Goal: Task Accomplishment & Management: Manage account settings

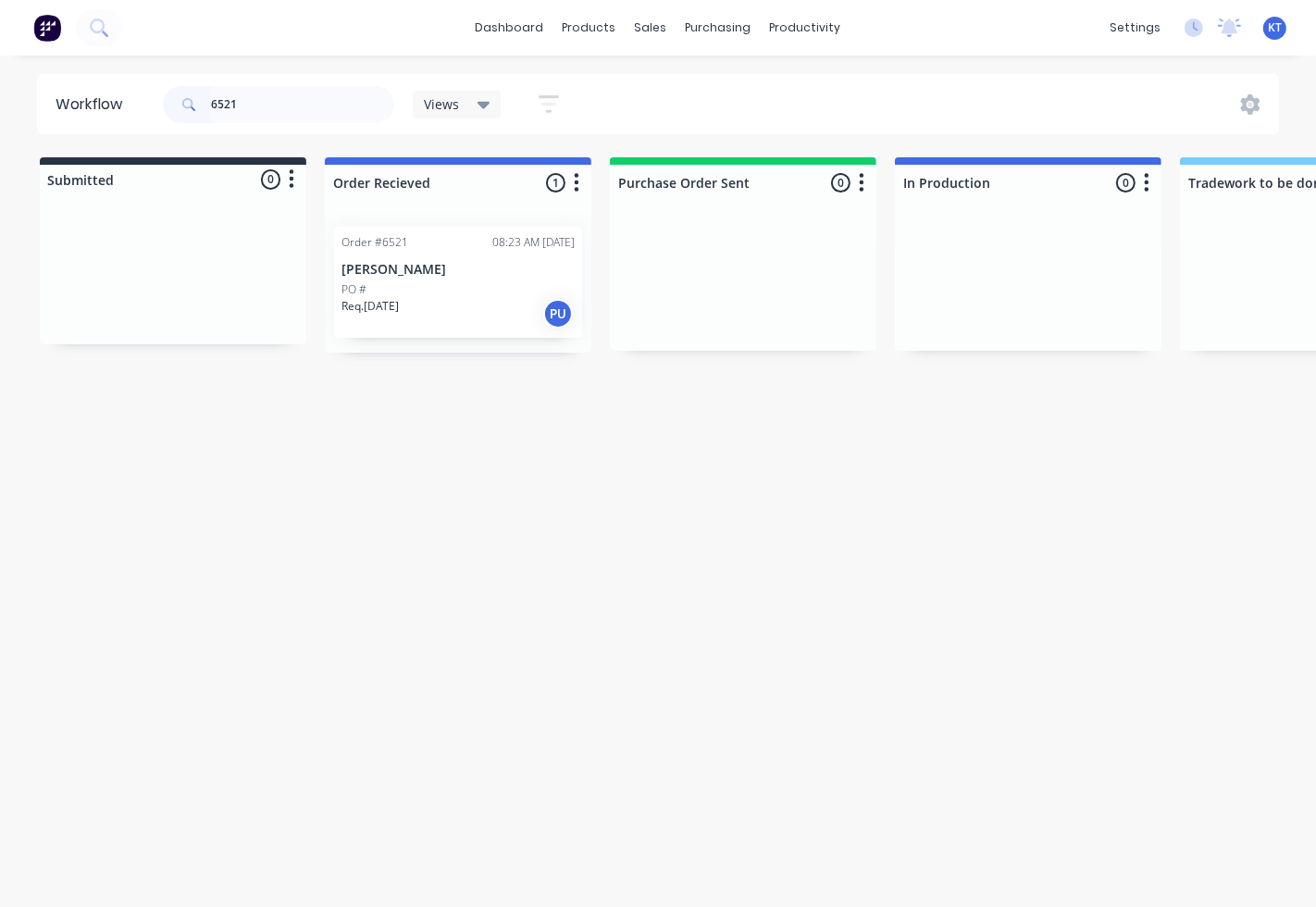
click at [442, 276] on p "[PERSON_NAME]" at bounding box center [458, 270] width 233 height 16
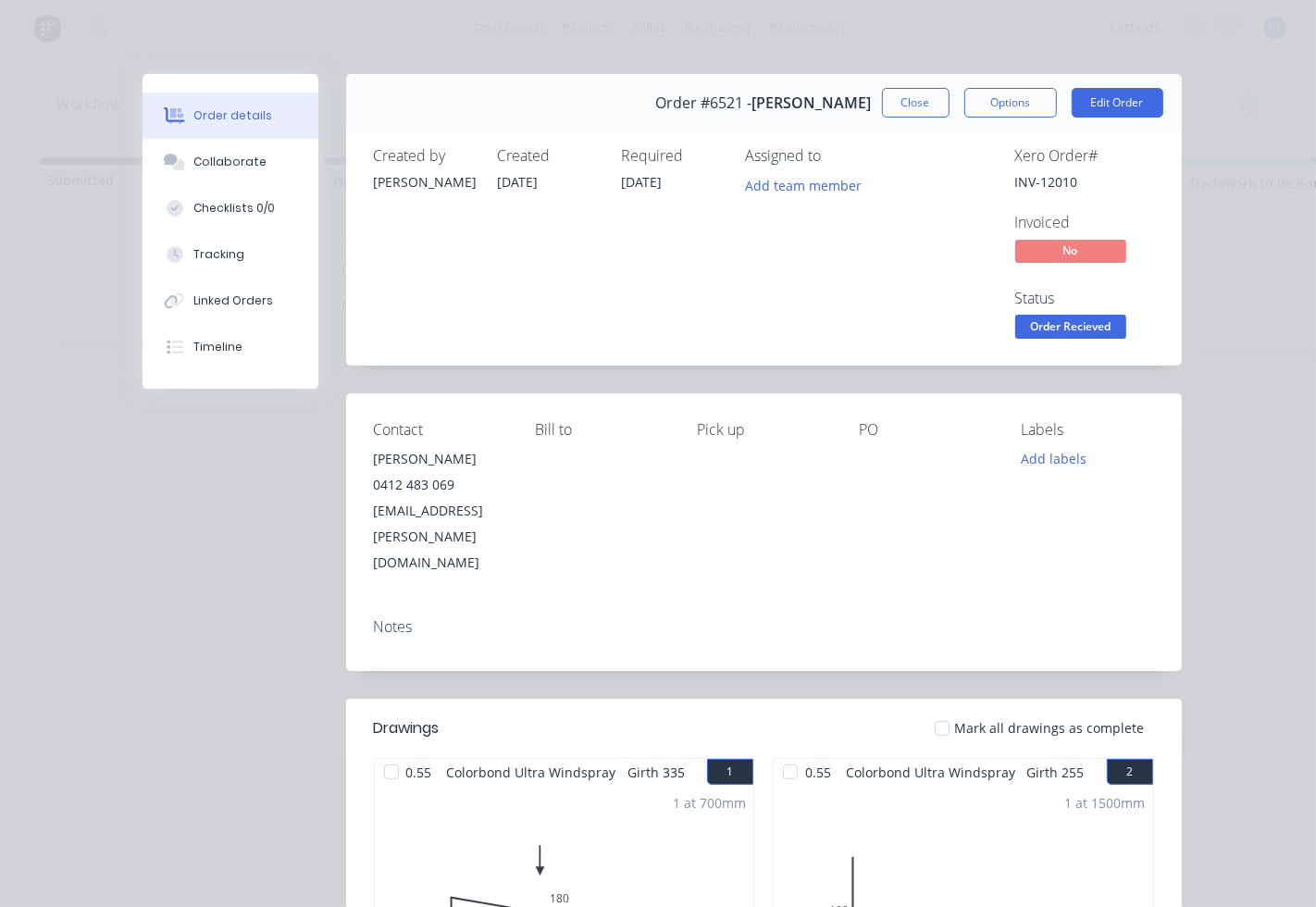
click at [945, 710] on div at bounding box center [941, 728] width 37 height 37
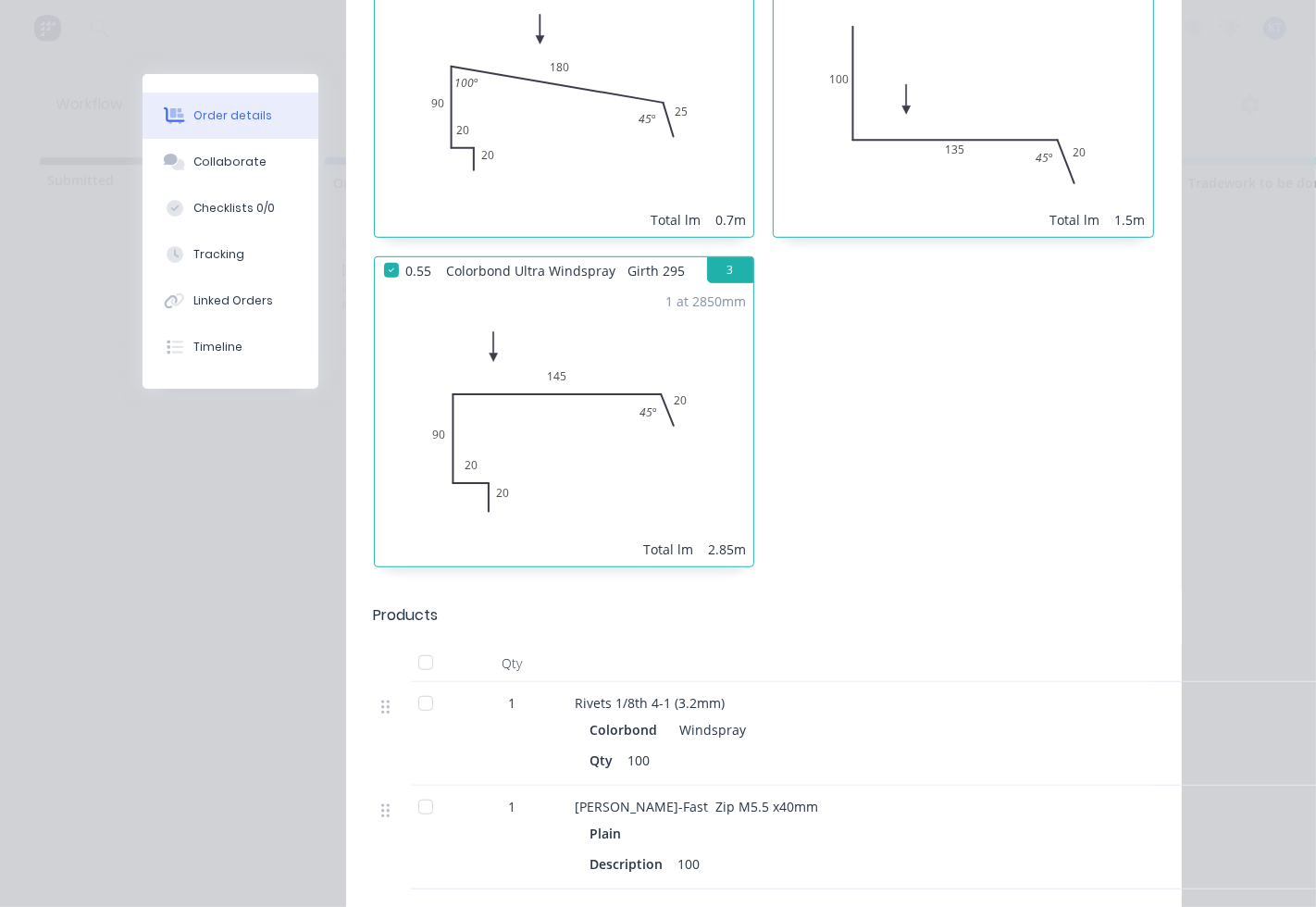
scroll to position [1028, 0]
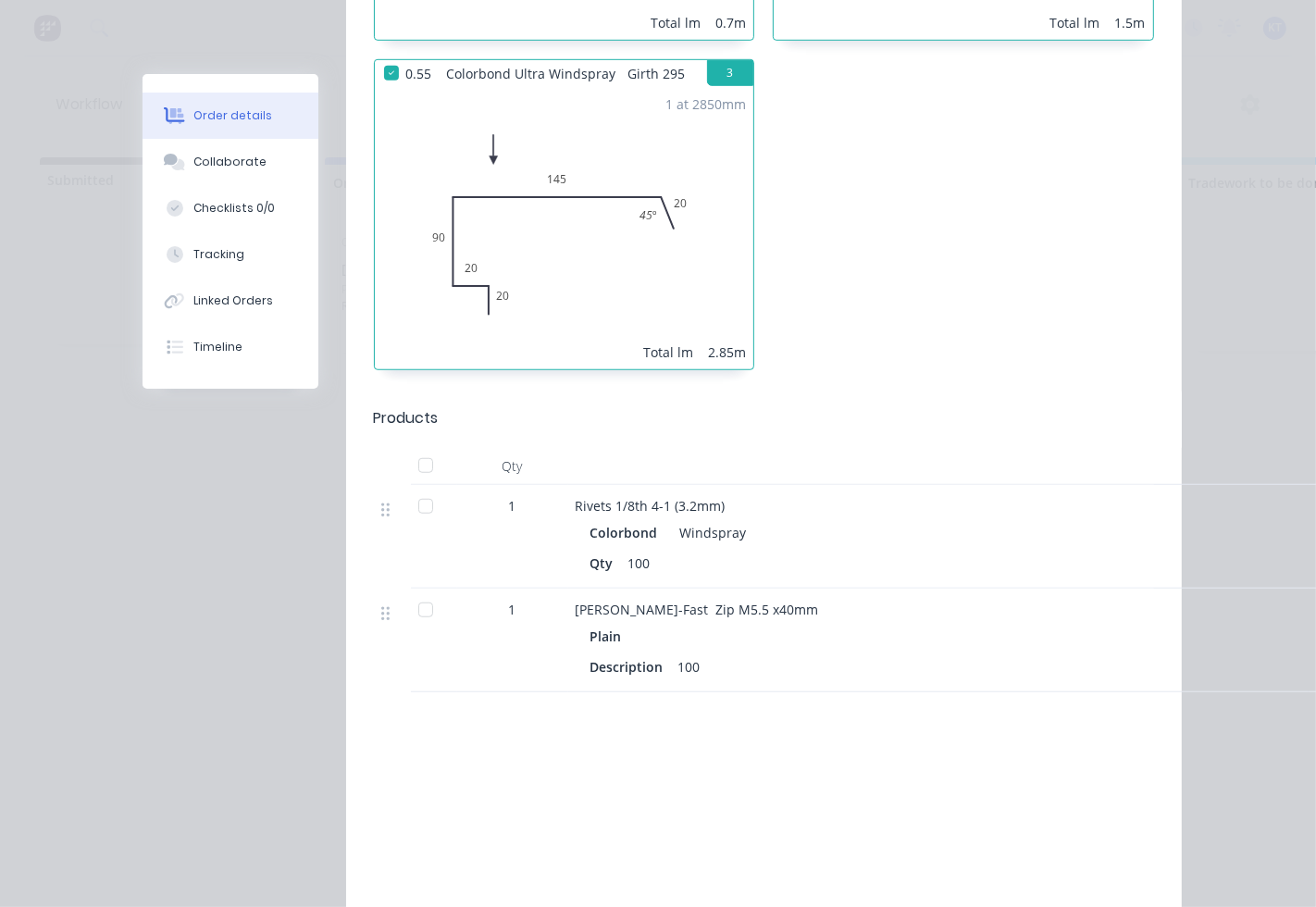
drag, startPoint x: 410, startPoint y: 410, endPoint x: 837, endPoint y: 292, distance: 443.0
click at [412, 447] on div at bounding box center [425, 465] width 37 height 37
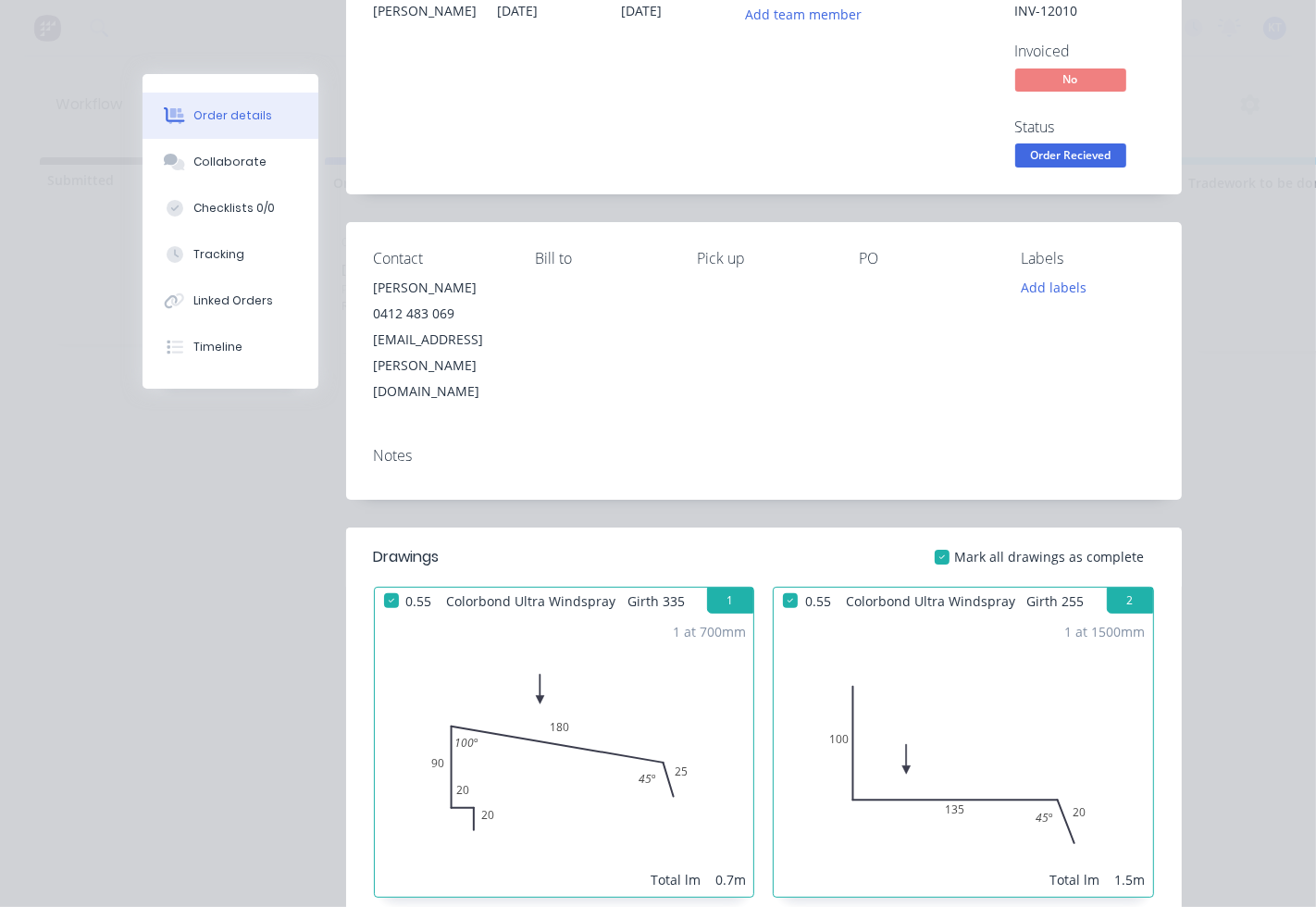
scroll to position [0, 0]
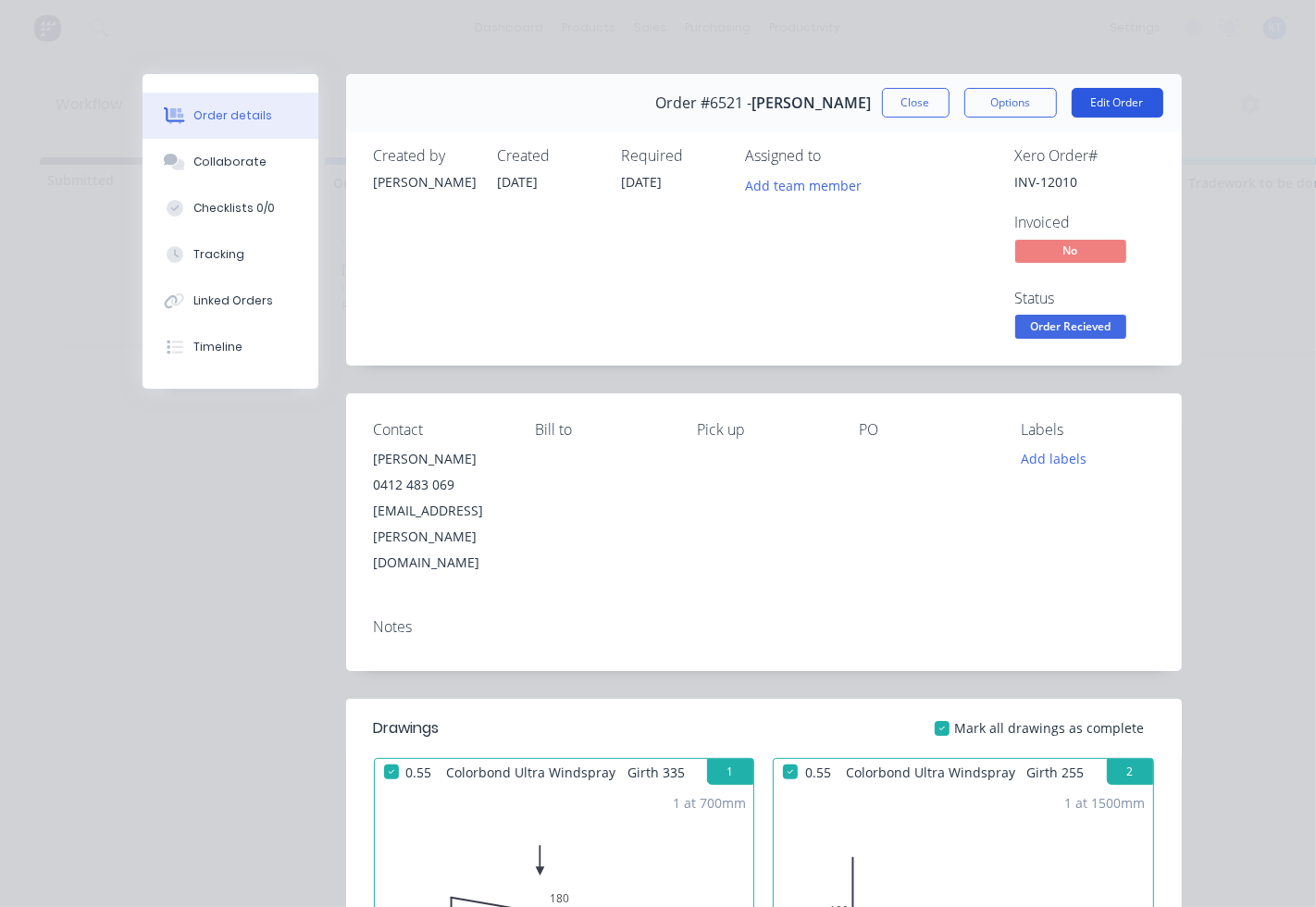
click at [1101, 103] on button "Edit Order" at bounding box center [1117, 103] width 91 height 30
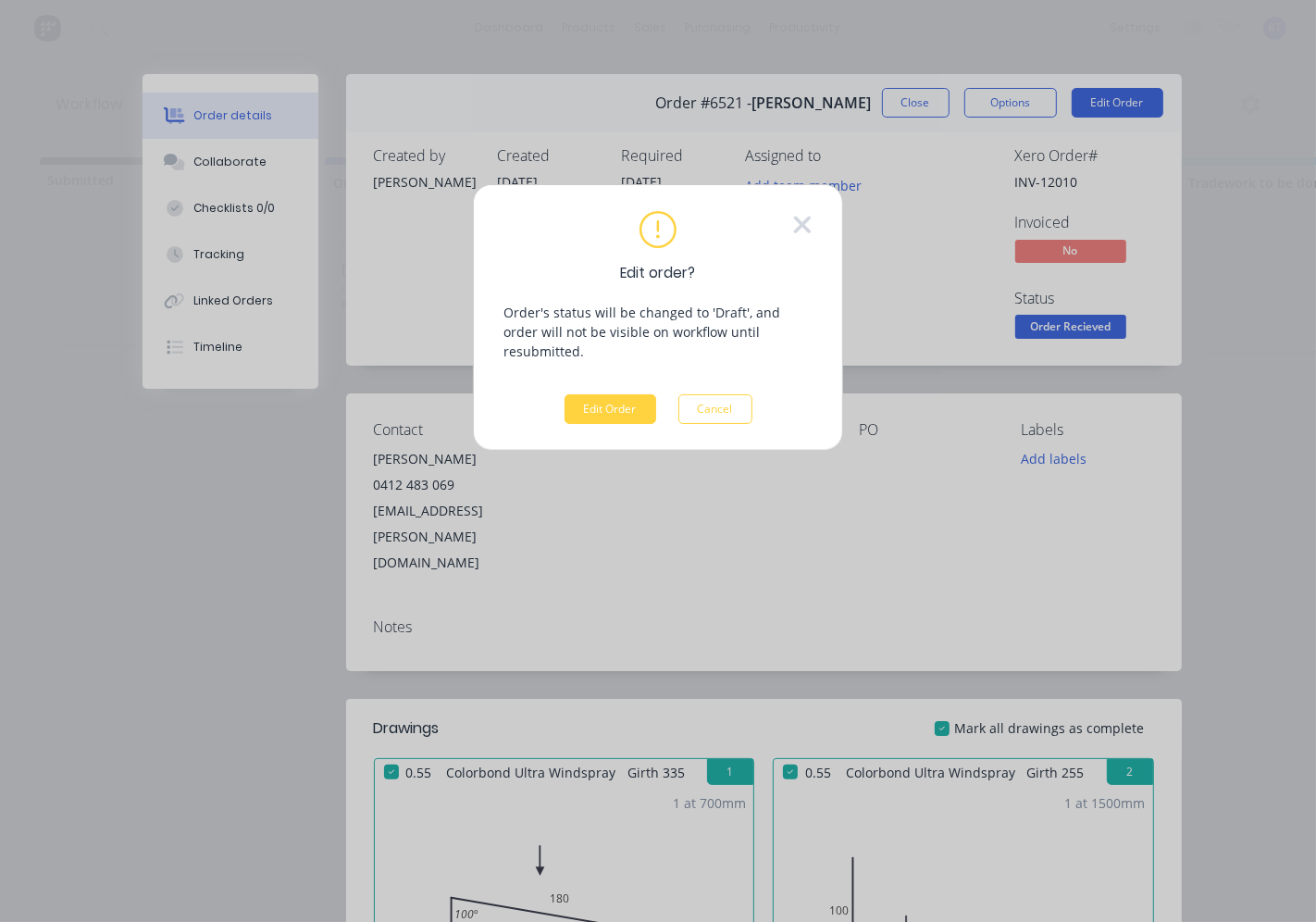
click at [1149, 273] on div "Edit order? Order's status will be changed to 'Draft', and order will not be vi…" at bounding box center [658, 461] width 1316 height 922
click at [697, 395] on button "Cancel" at bounding box center [714, 409] width 74 height 30
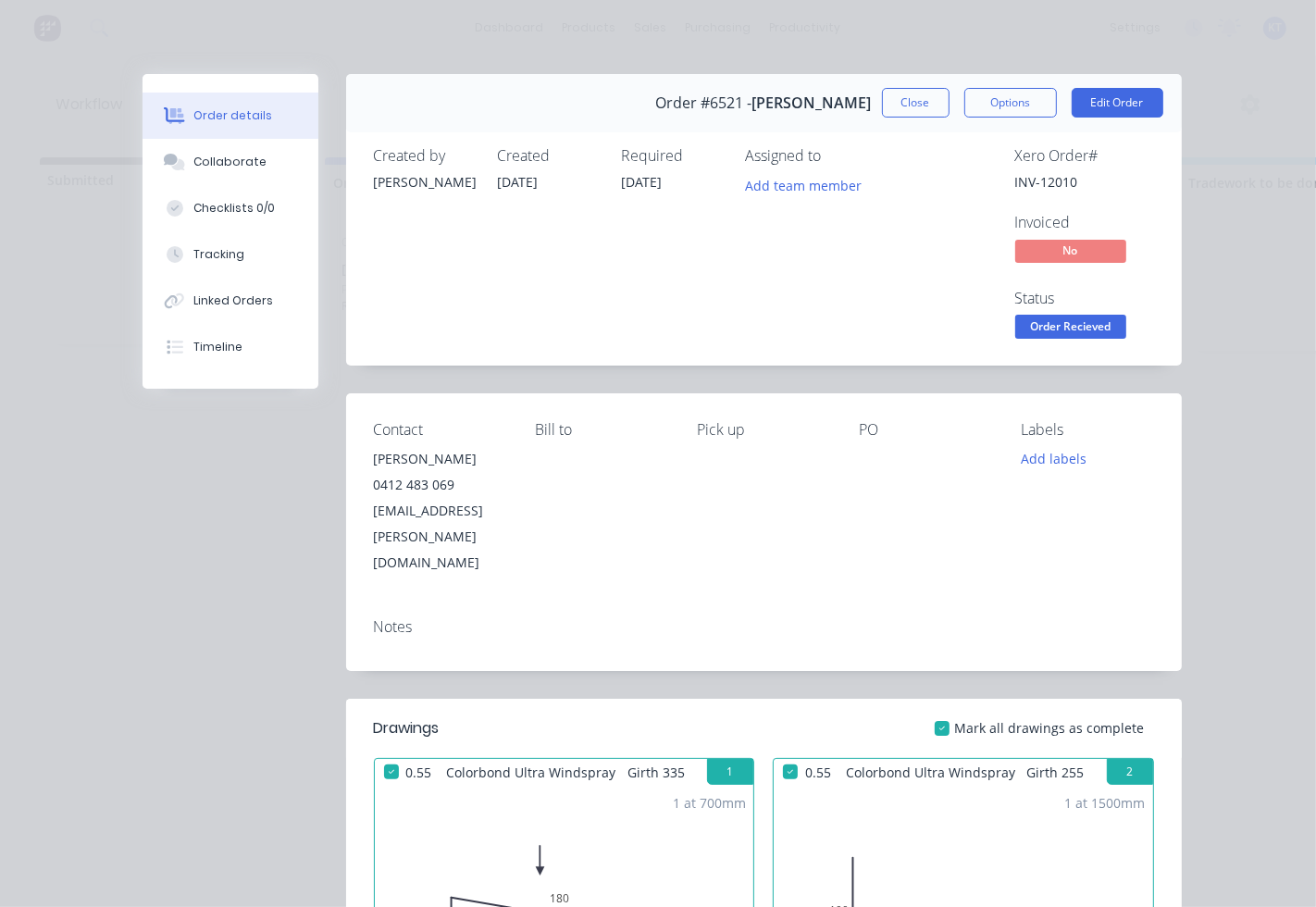
click at [1048, 334] on span "Order Recieved" at bounding box center [1070, 325] width 111 height 23
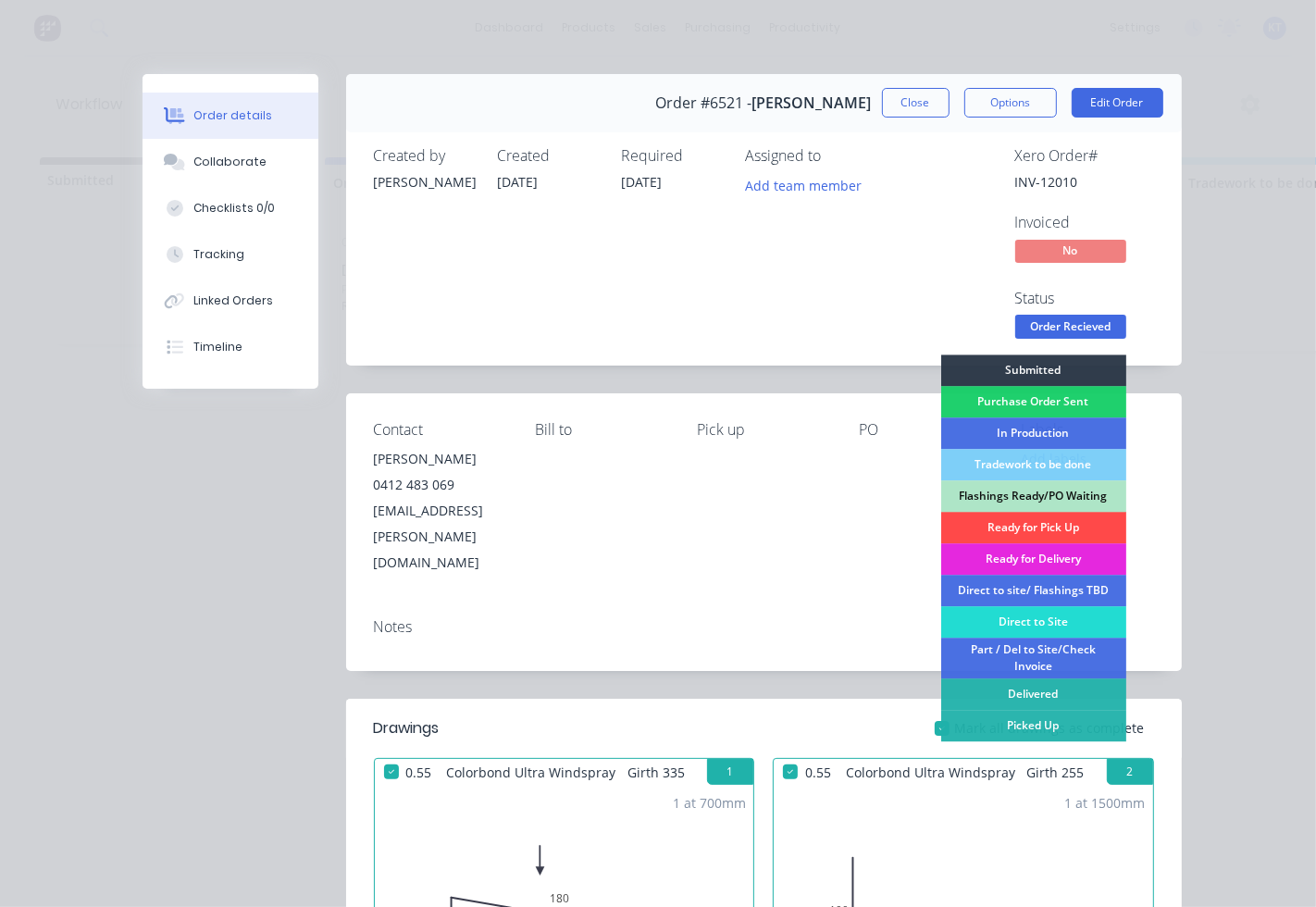
click at [1001, 525] on div "Ready for Pick Up" at bounding box center [1034, 527] width 185 height 32
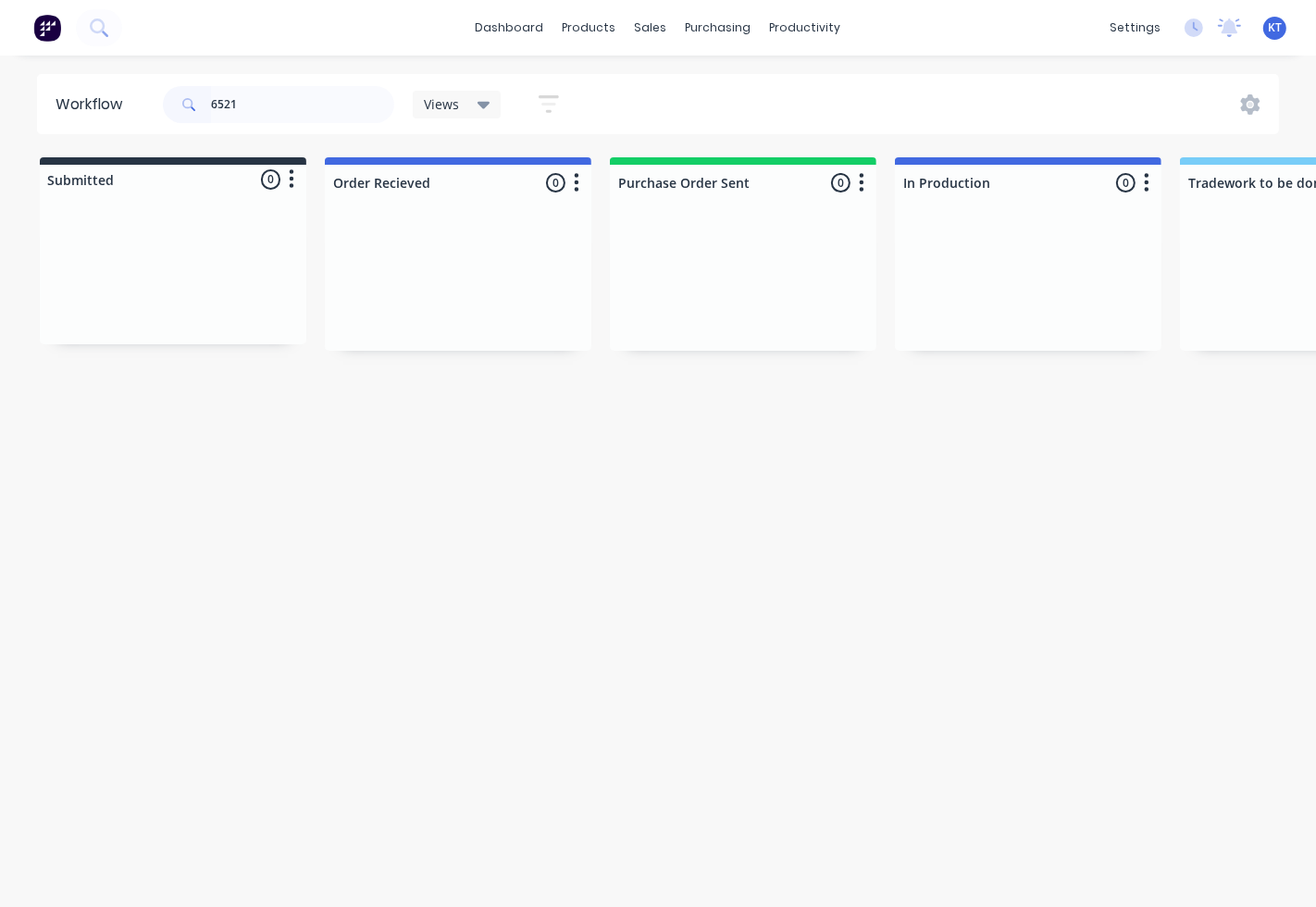
click at [296, 78] on div "6521" at bounding box center [277, 105] width 231 height 56
click at [269, 100] on input "6521" at bounding box center [302, 104] width 183 height 37
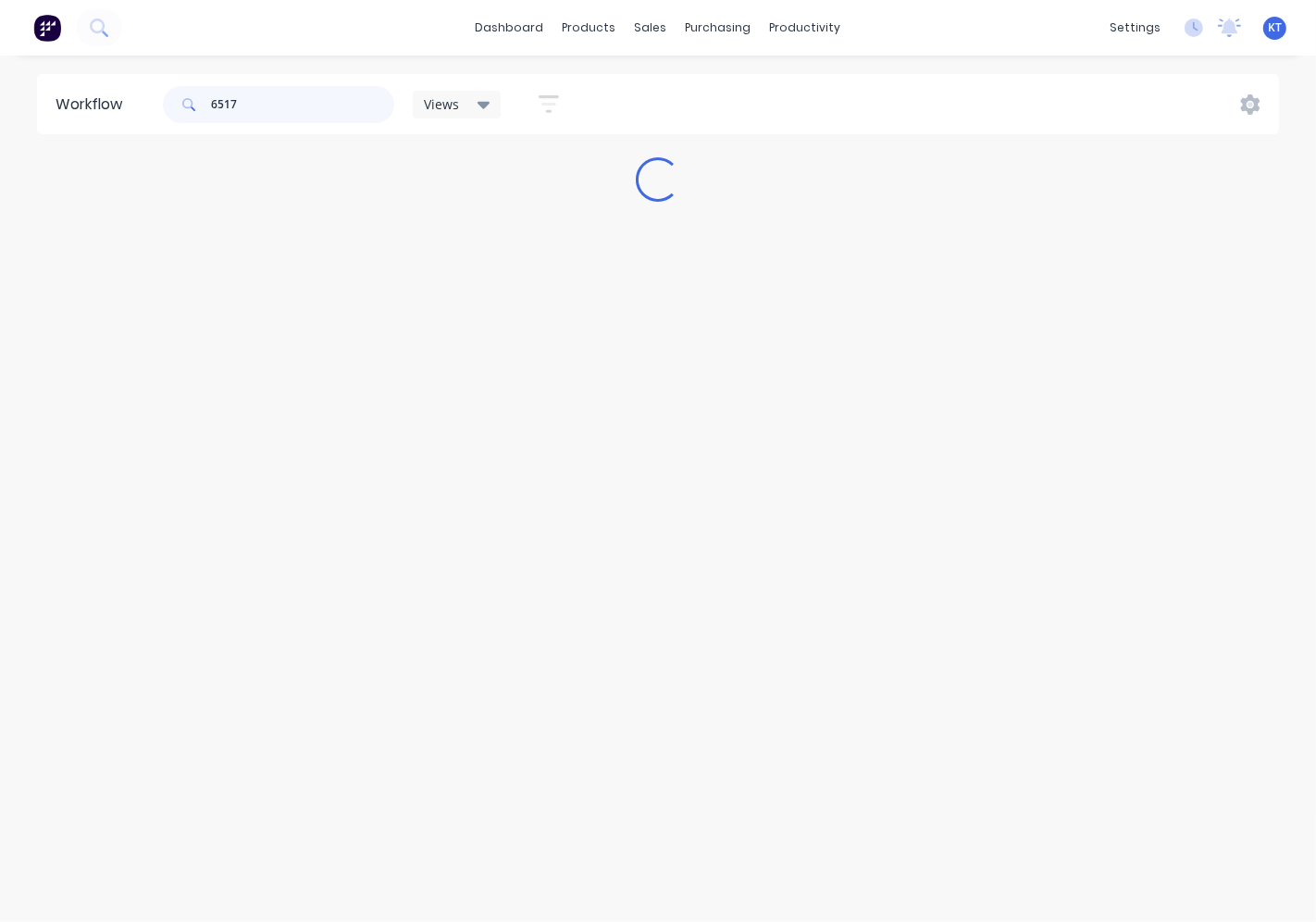
type input "6517"
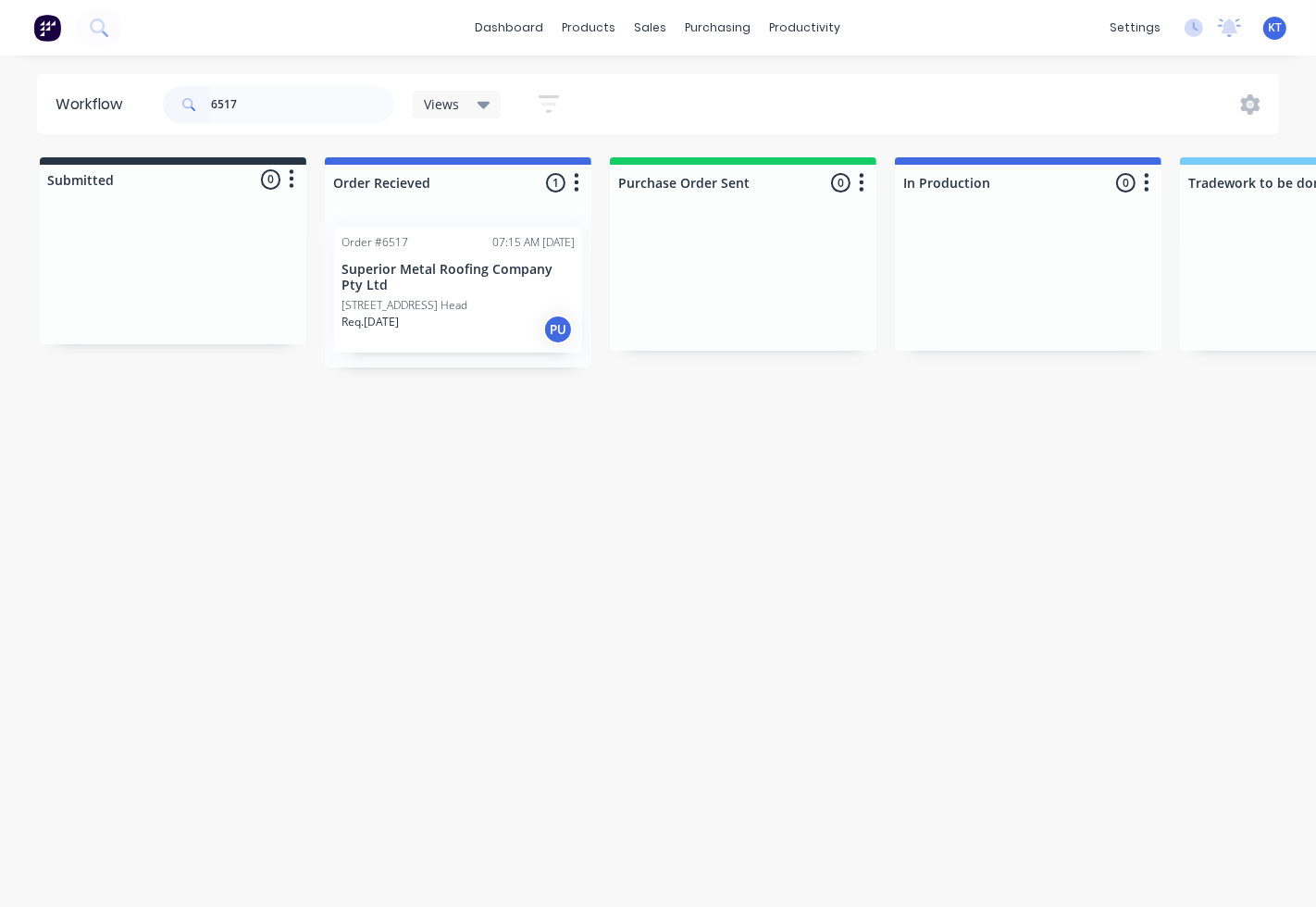
click at [442, 269] on p "Superior Metal Roofing Company Pty Ltd" at bounding box center [458, 278] width 233 height 32
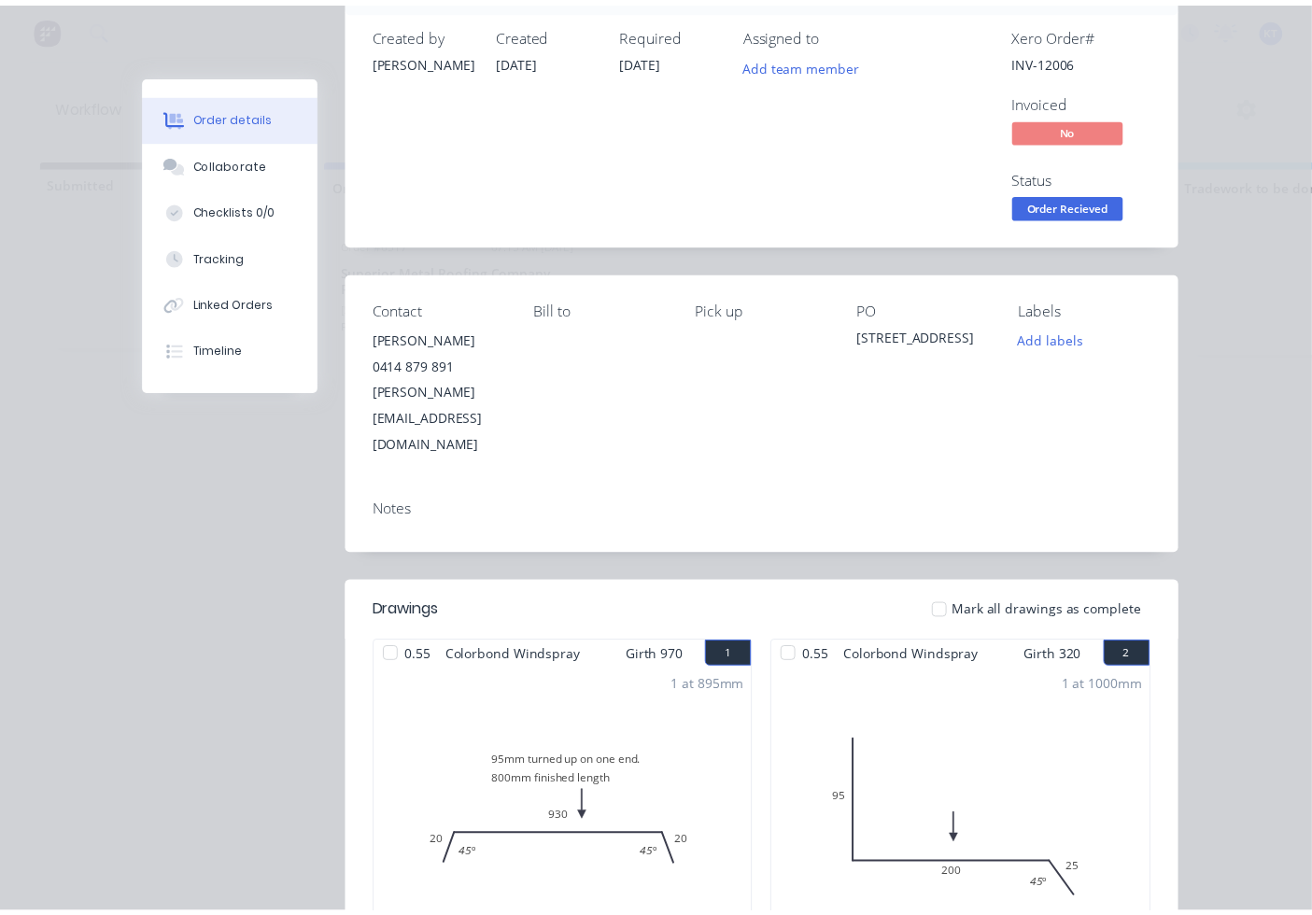
scroll to position [173, 0]
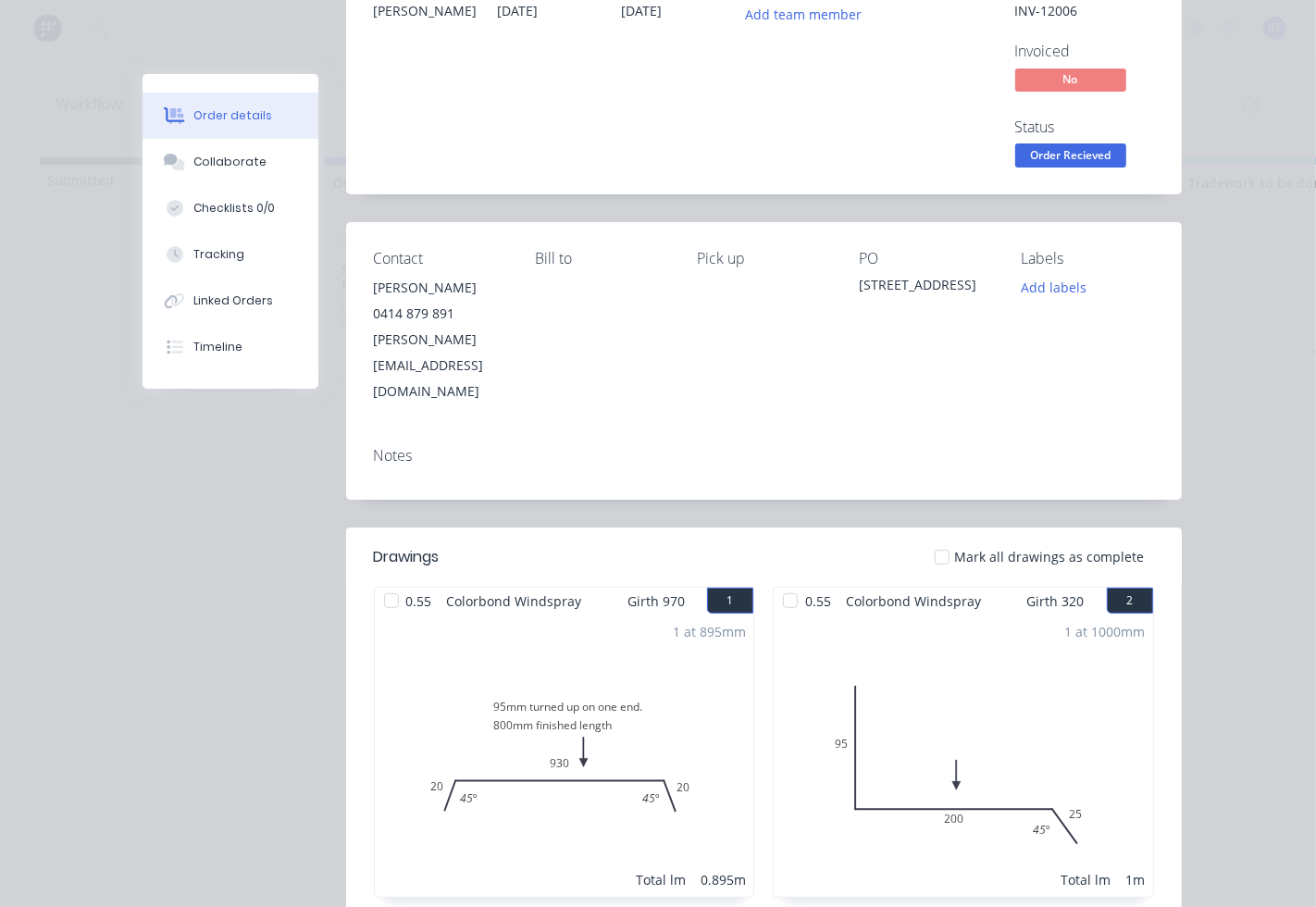
click at [1053, 160] on span "Order Recieved" at bounding box center [1070, 155] width 111 height 23
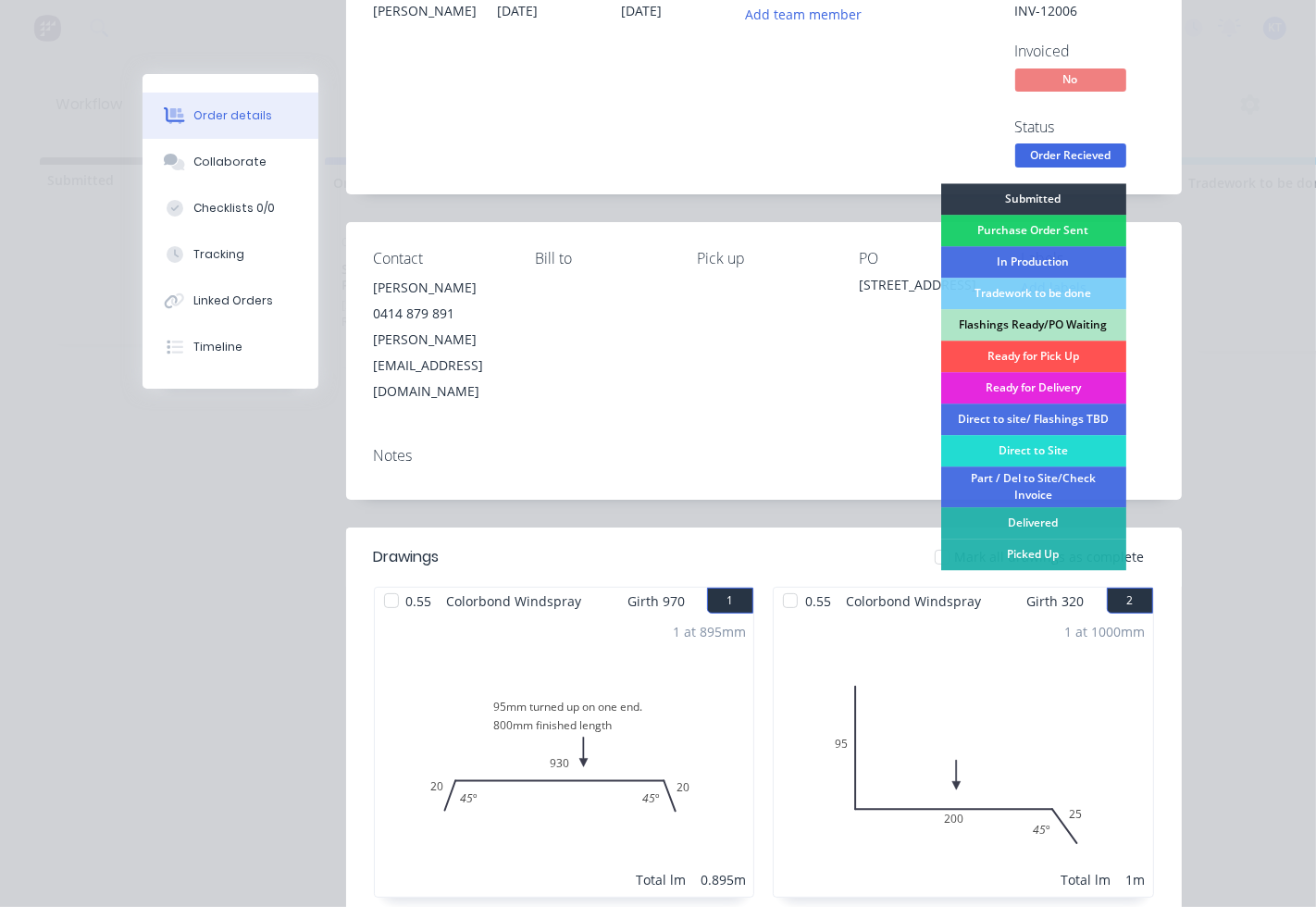
click at [1016, 355] on div "Ready for Pick Up" at bounding box center [1034, 357] width 185 height 32
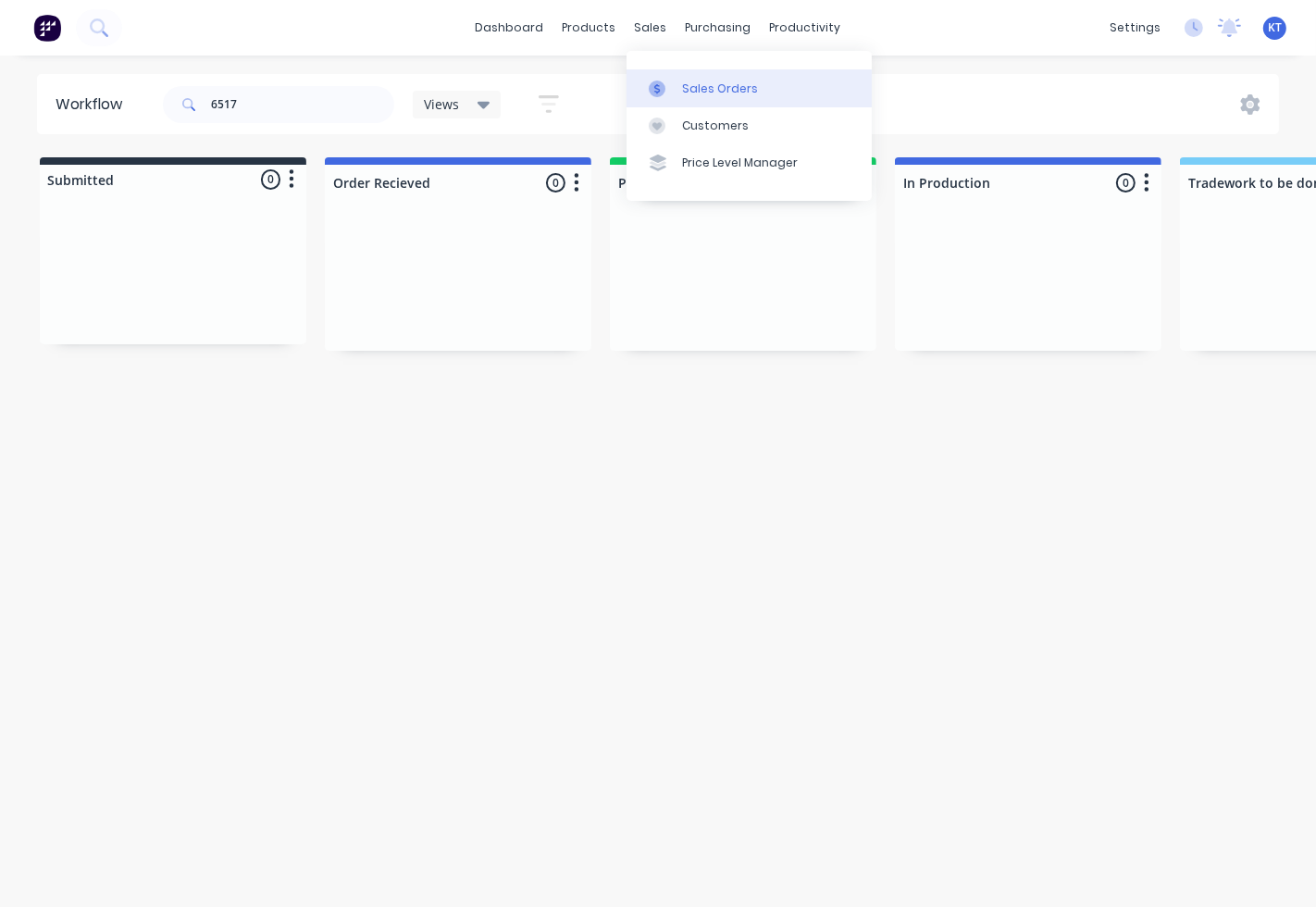
click at [687, 84] on div "Sales Orders" at bounding box center [719, 88] width 76 height 17
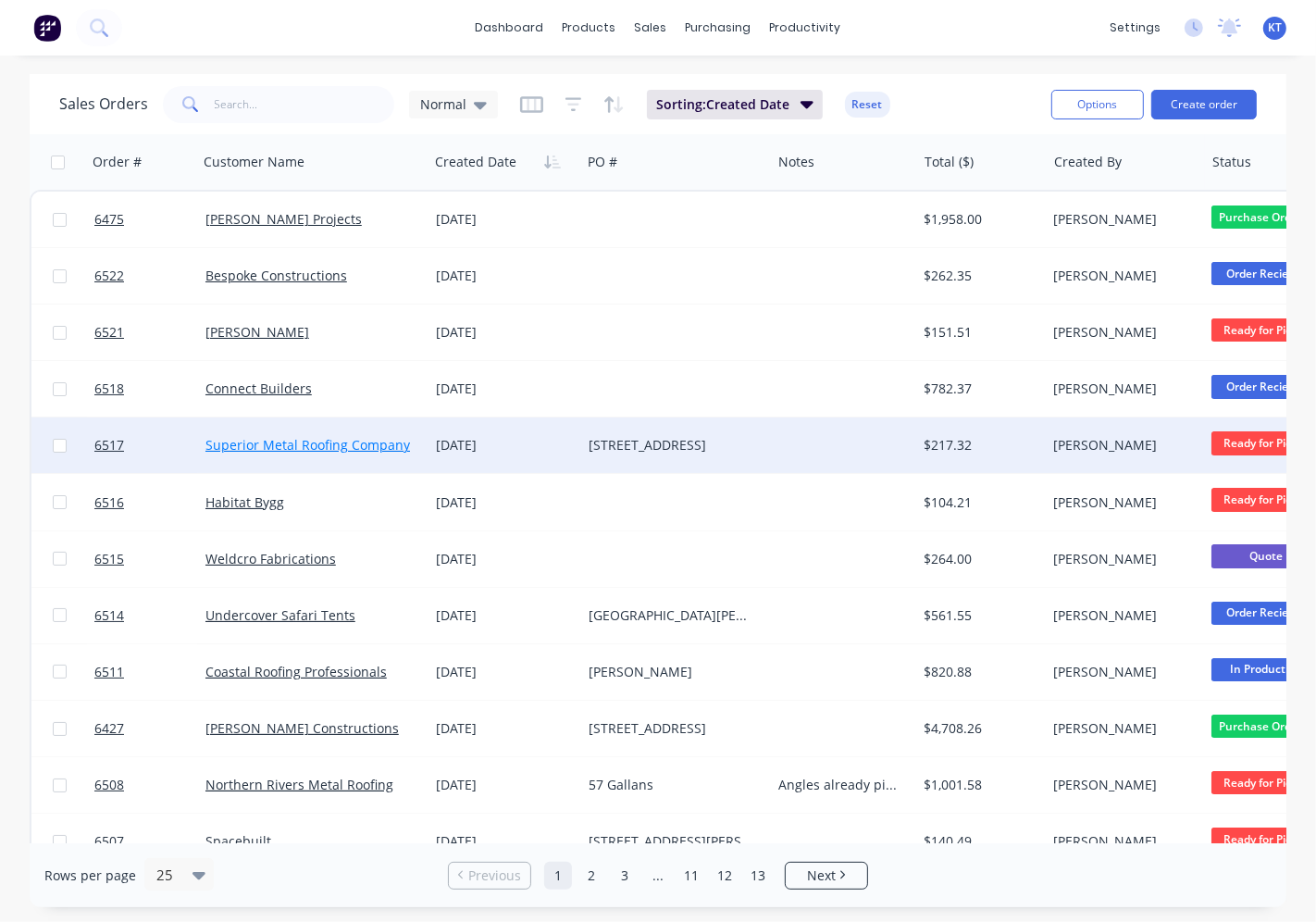
click at [316, 437] on link "Superior Metal Roofing Company Pty Ltd" at bounding box center [330, 445] width 250 height 18
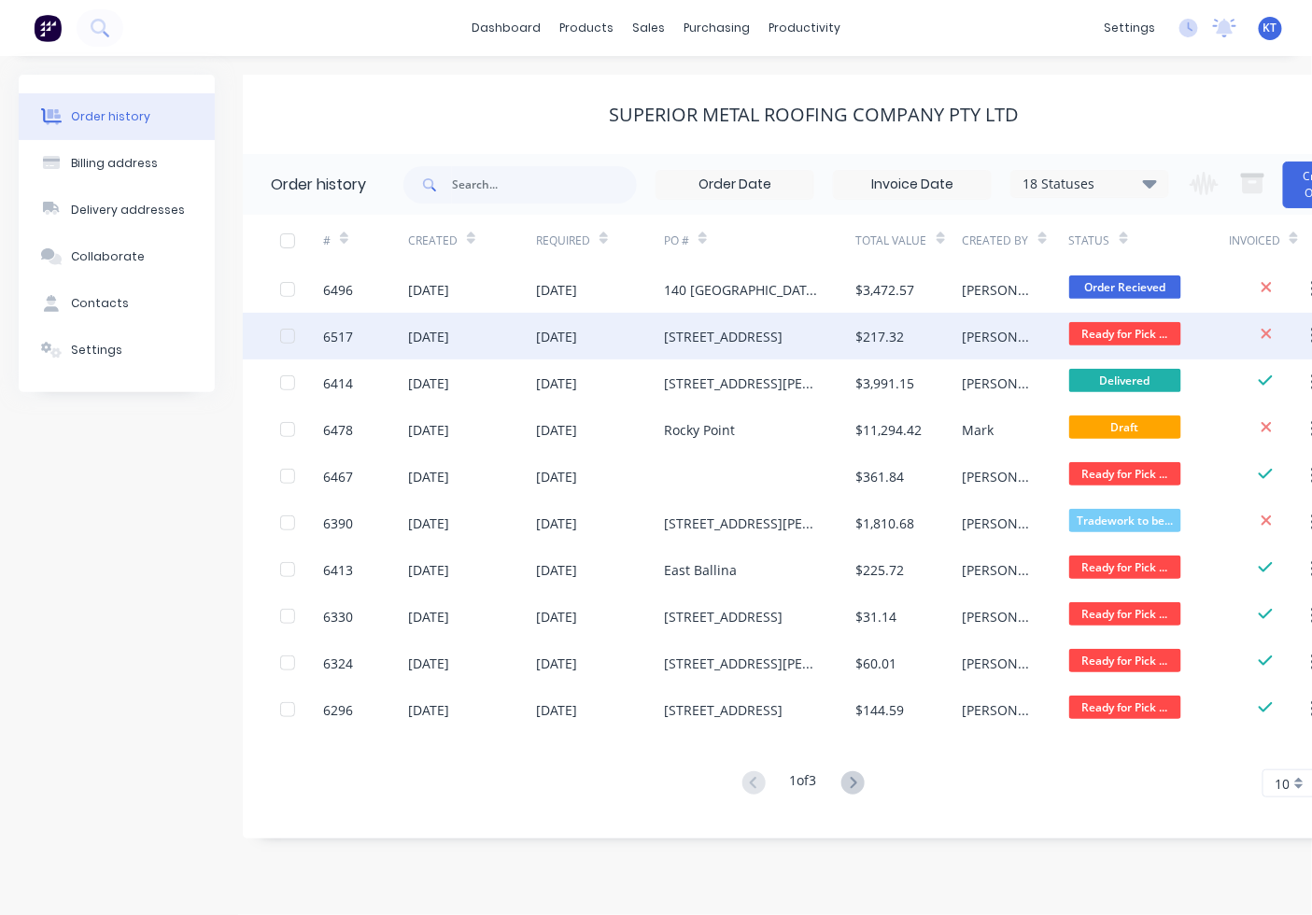
click at [584, 324] on div "[DATE]" at bounding box center [600, 336] width 128 height 47
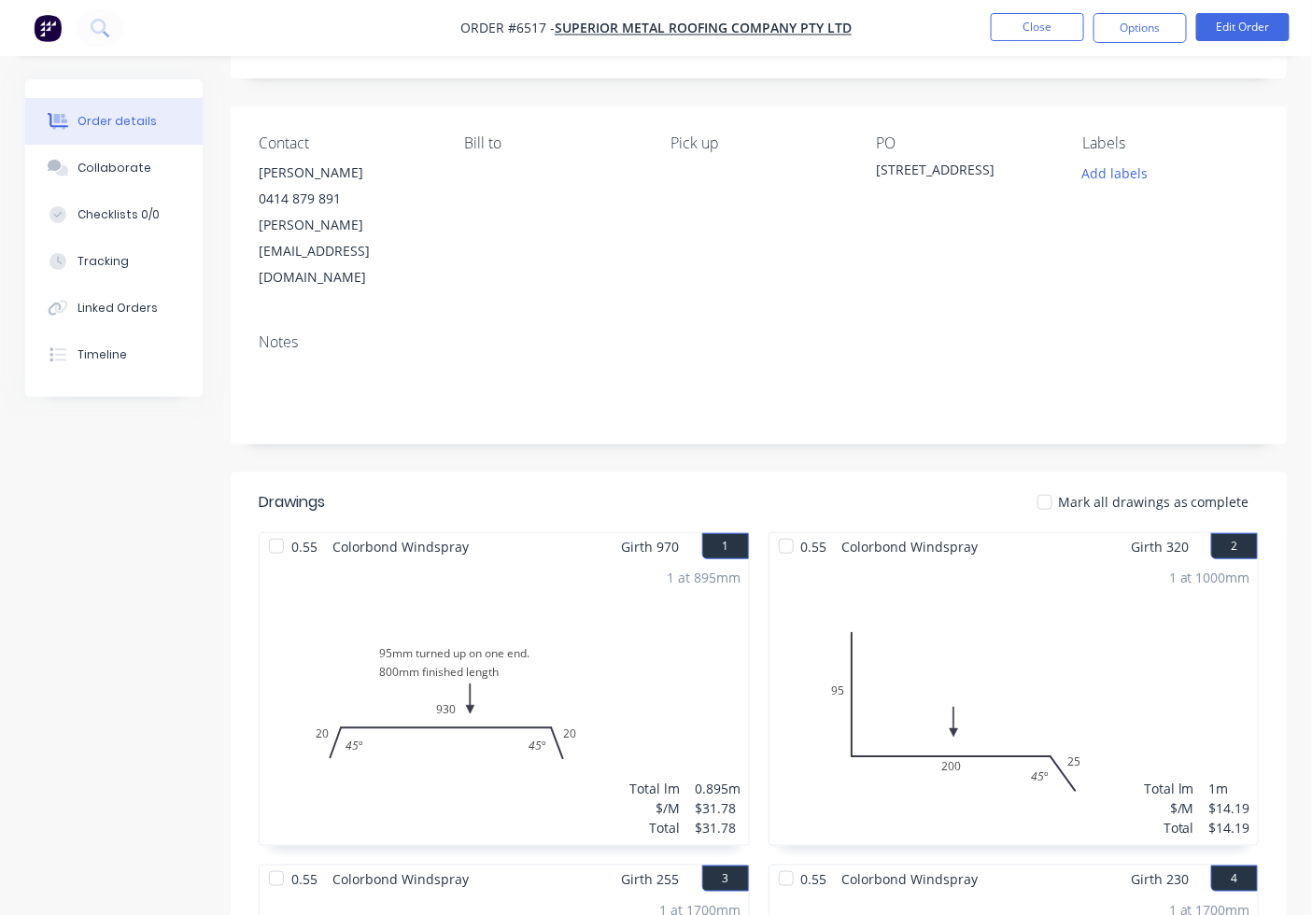
scroll to position [345, 0]
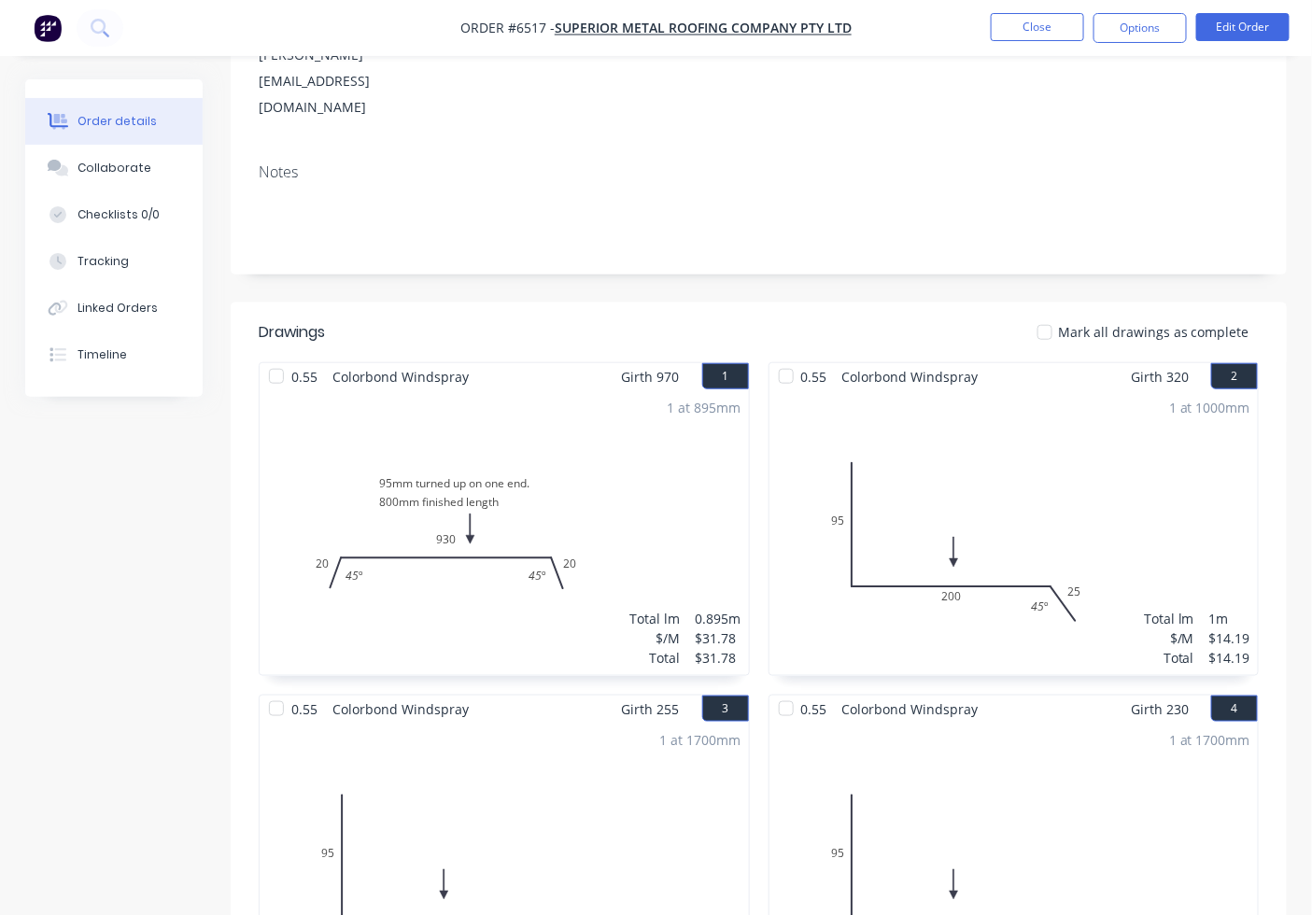
click at [1041, 314] on div at bounding box center [1044, 332] width 37 height 37
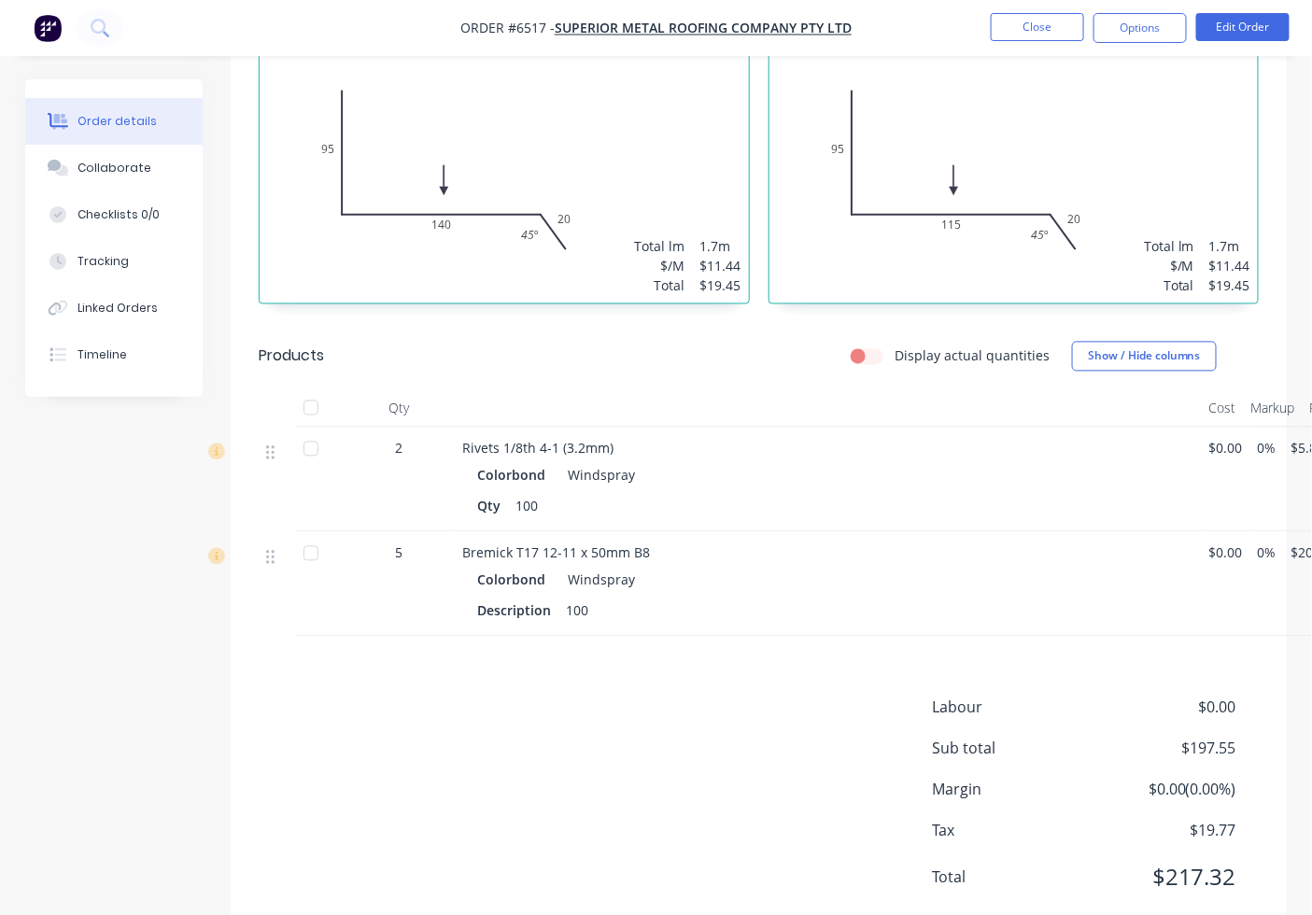
scroll to position [1053, 0]
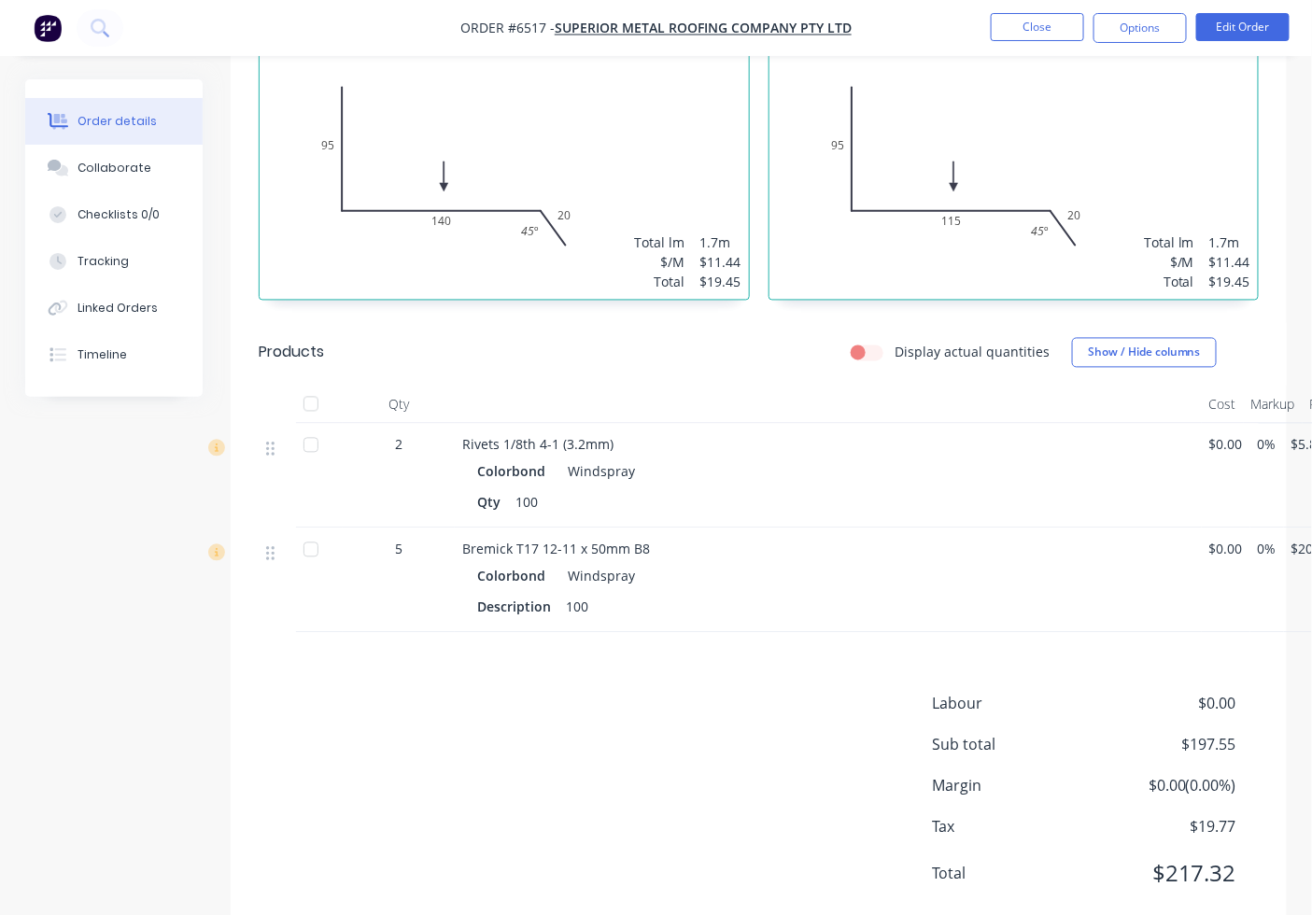
click at [315, 386] on div at bounding box center [310, 404] width 37 height 37
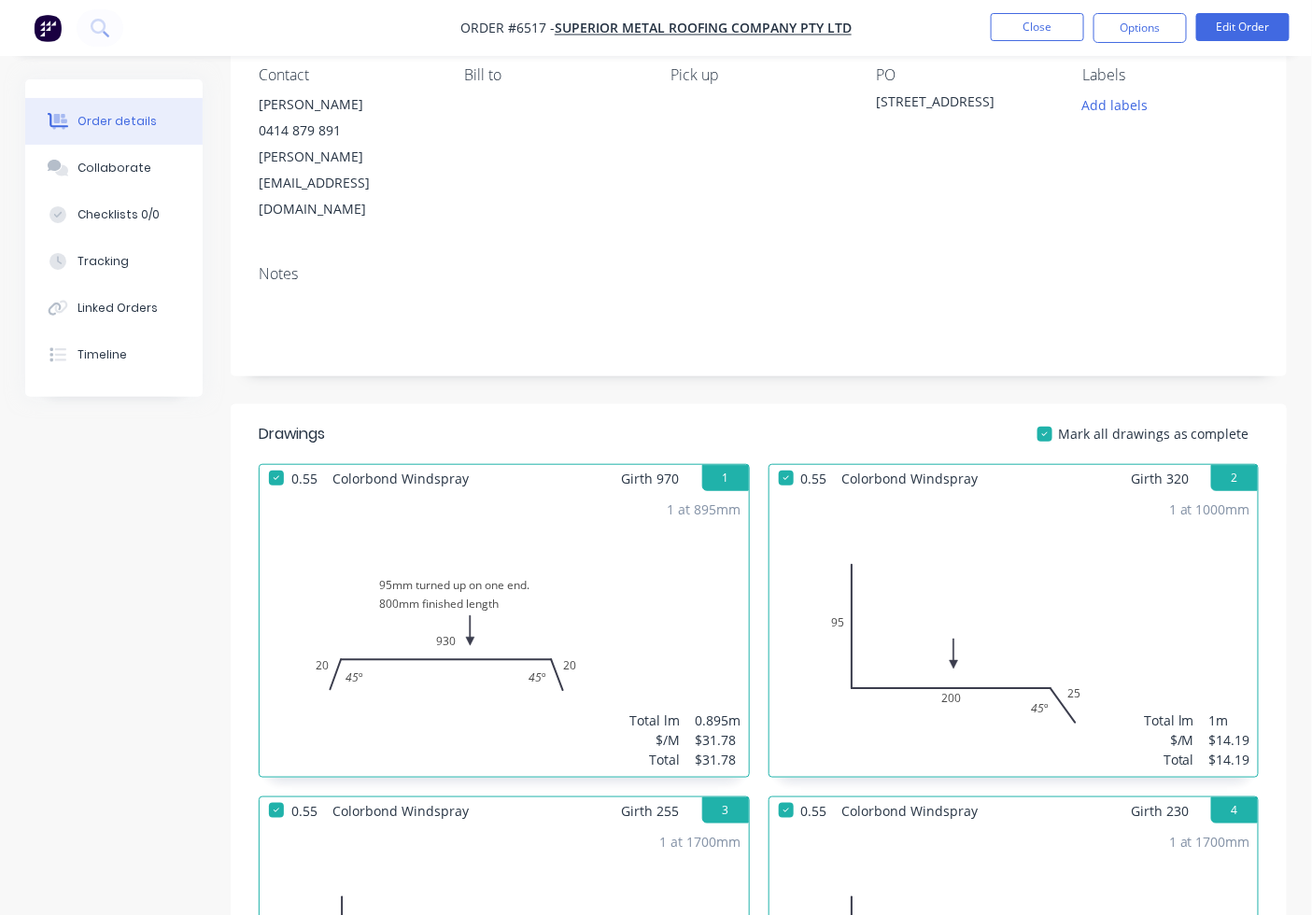
scroll to position [0, 0]
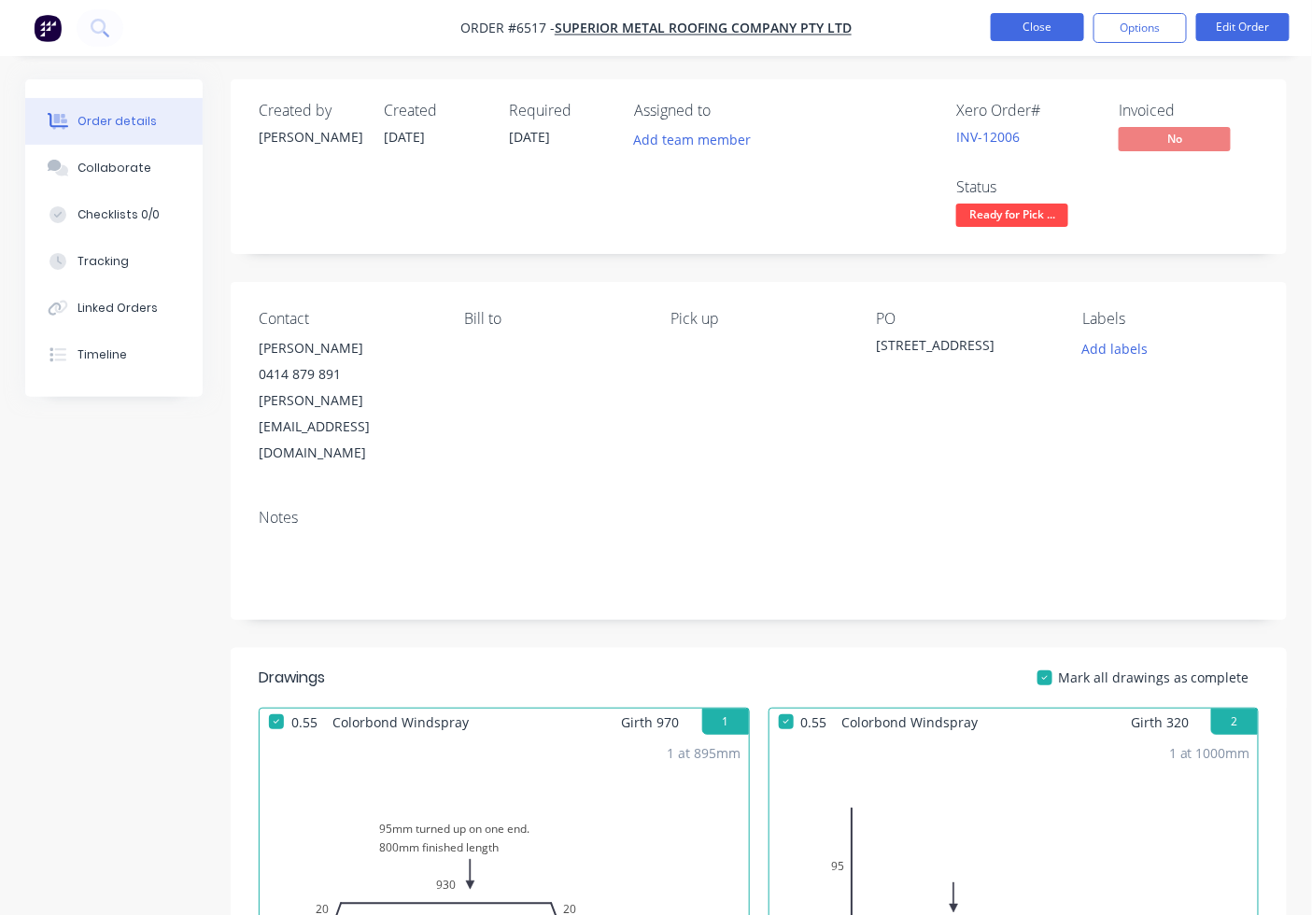
click at [1039, 30] on button "Close" at bounding box center [1037, 27] width 93 height 28
